Goal: Information Seeking & Learning: Learn about a topic

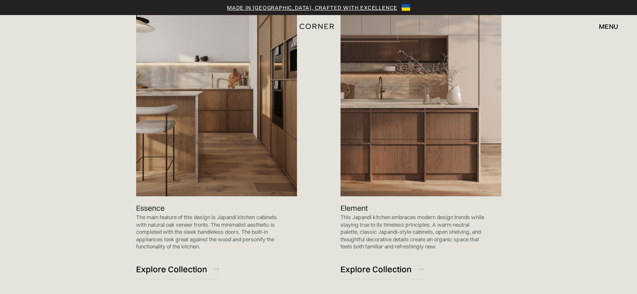
scroll to position [879, 0]
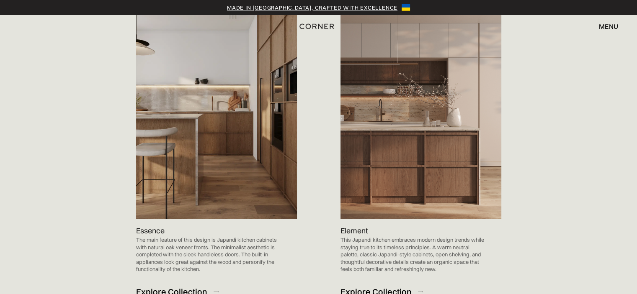
click at [183, 286] on div "Explore Collection" at bounding box center [171, 291] width 71 height 11
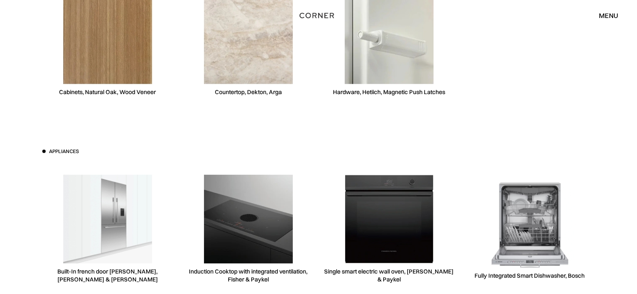
scroll to position [2386, 0]
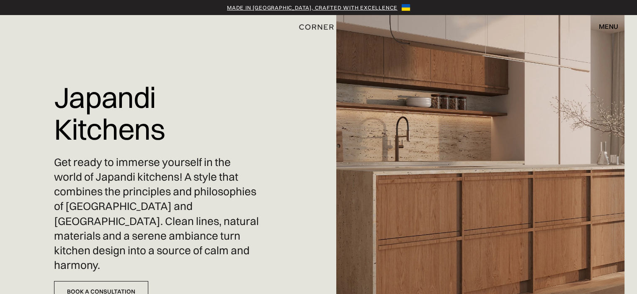
click at [315, 26] on img "home" at bounding box center [316, 27] width 34 height 11
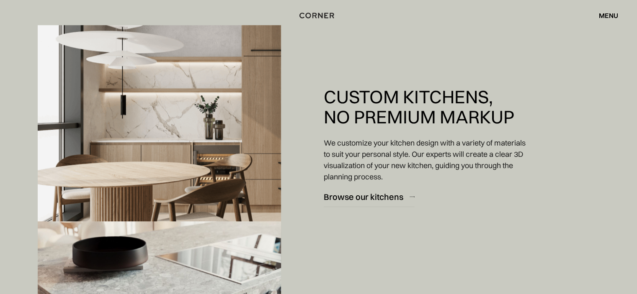
scroll to position [754, 0]
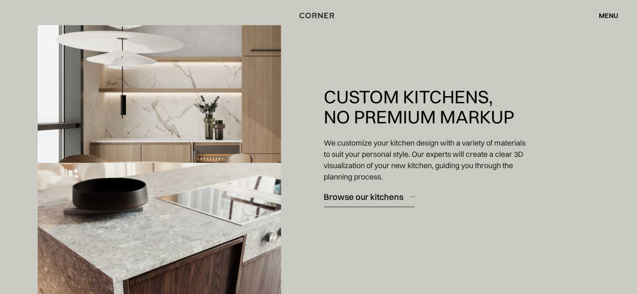
click at [356, 194] on div "Browse our kitchens" at bounding box center [364, 196] width 80 height 11
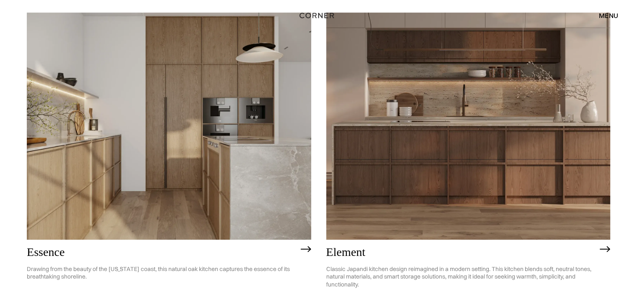
scroll to position [419, 0]
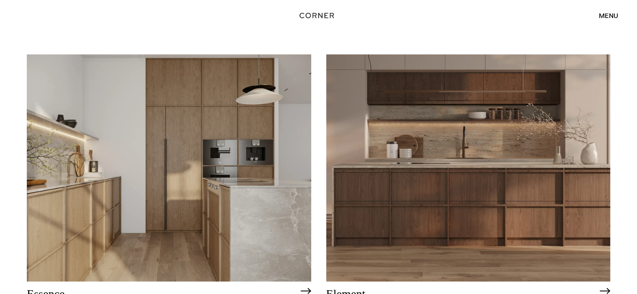
drag, startPoint x: 382, startPoint y: 167, endPoint x: 376, endPoint y: 169, distance: 7.0
click at [382, 167] on img at bounding box center [468, 167] width 284 height 227
